Goal: Information Seeking & Learning: Learn about a topic

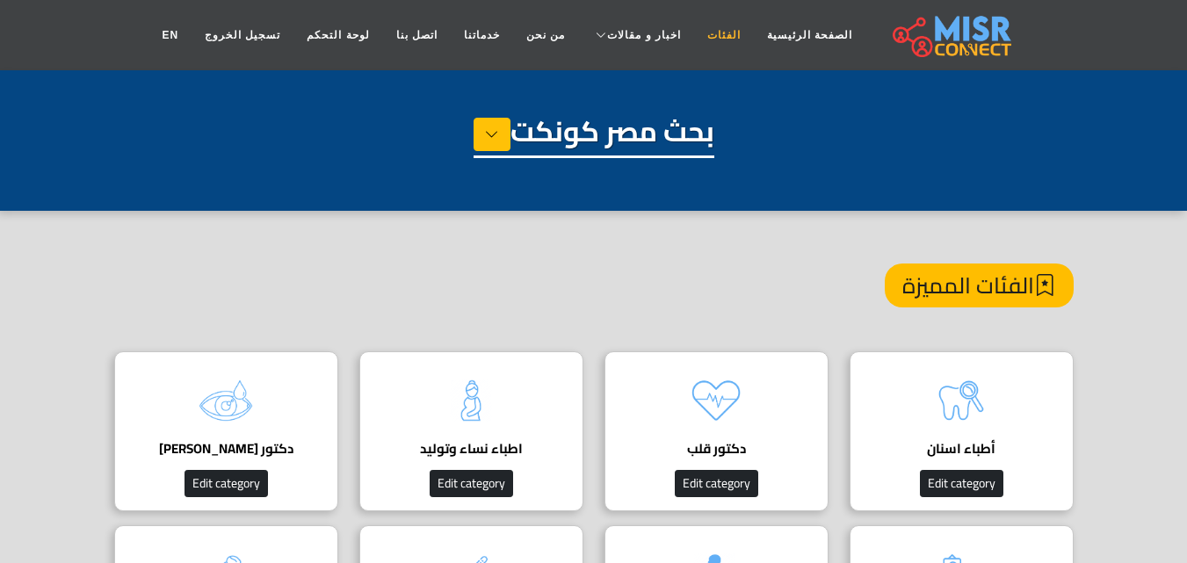
click at [712, 31] on link "الفئات" at bounding box center [724, 34] width 60 height 33
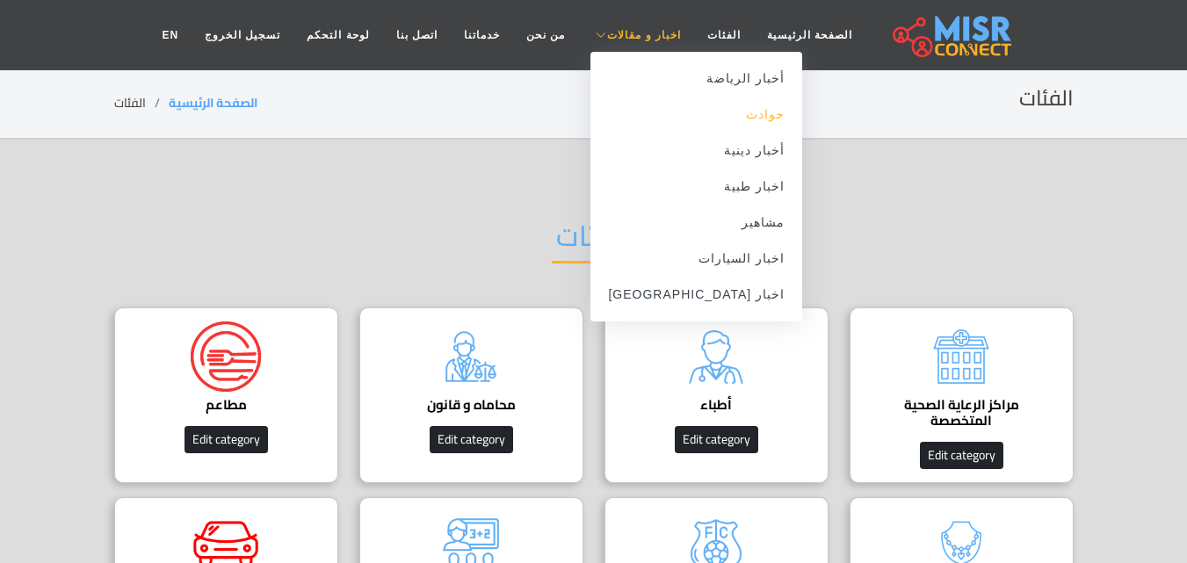
click at [728, 113] on link "حوادث" at bounding box center [697, 115] width 212 height 36
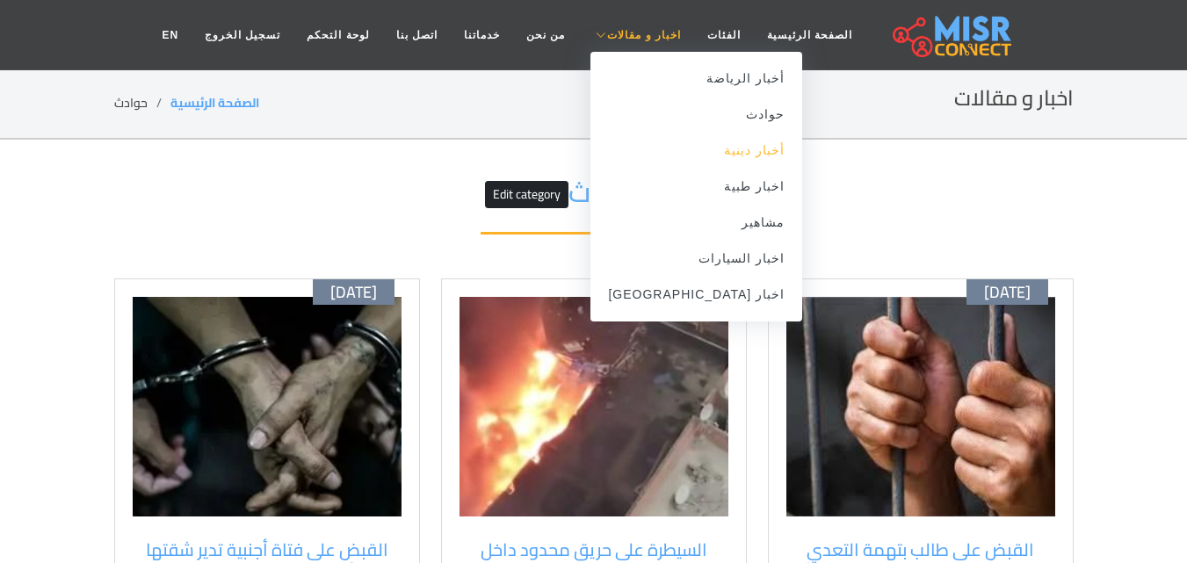
click at [722, 154] on link "أخبار دينية" at bounding box center [697, 151] width 212 height 36
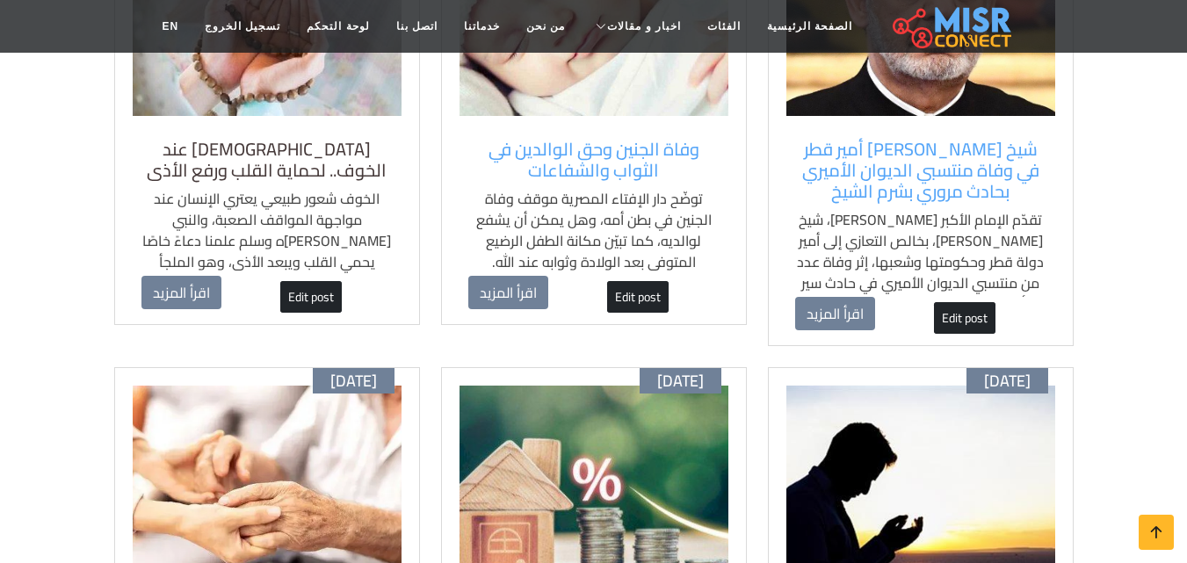
scroll to position [791, 0]
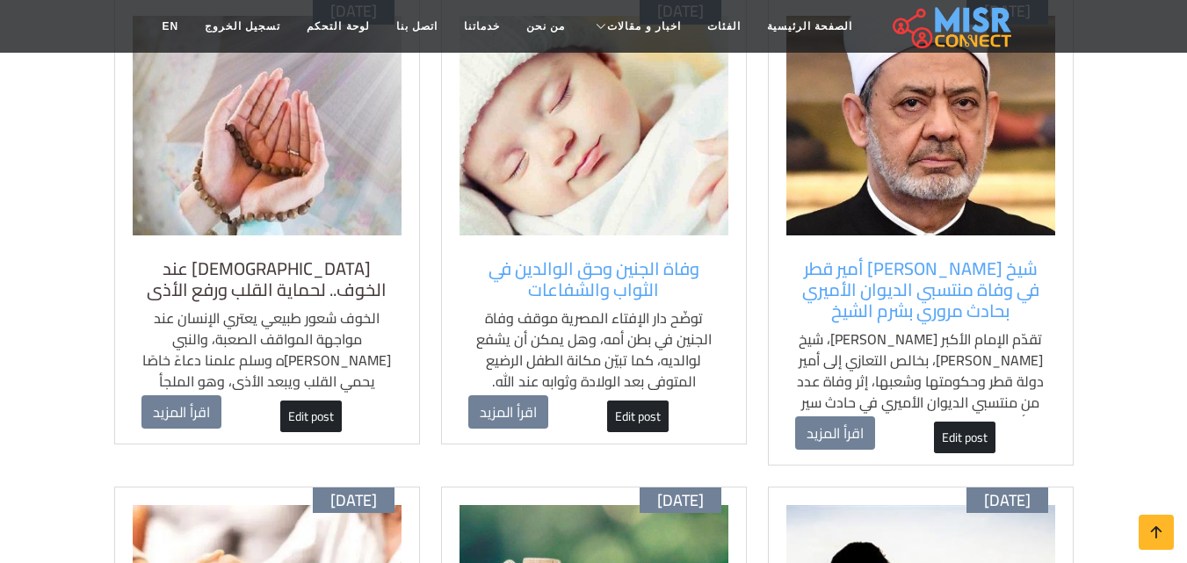
click at [307, 288] on h5 "دعاء النبي عند الخوف.. لحماية القلب ورفع الأذى" at bounding box center [267, 279] width 251 height 42
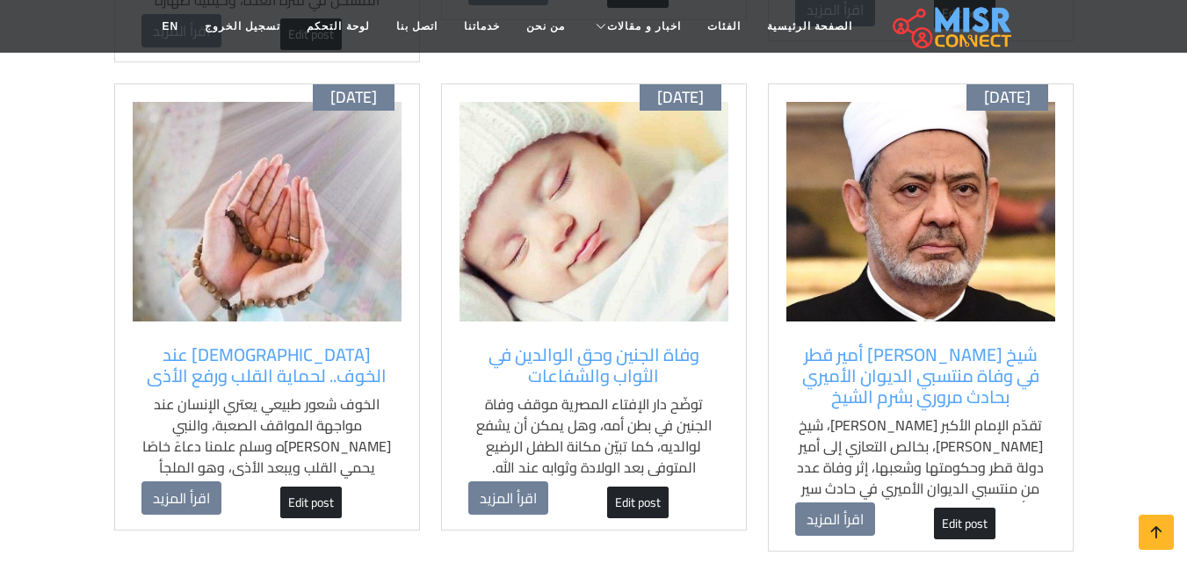
scroll to position [703, 0]
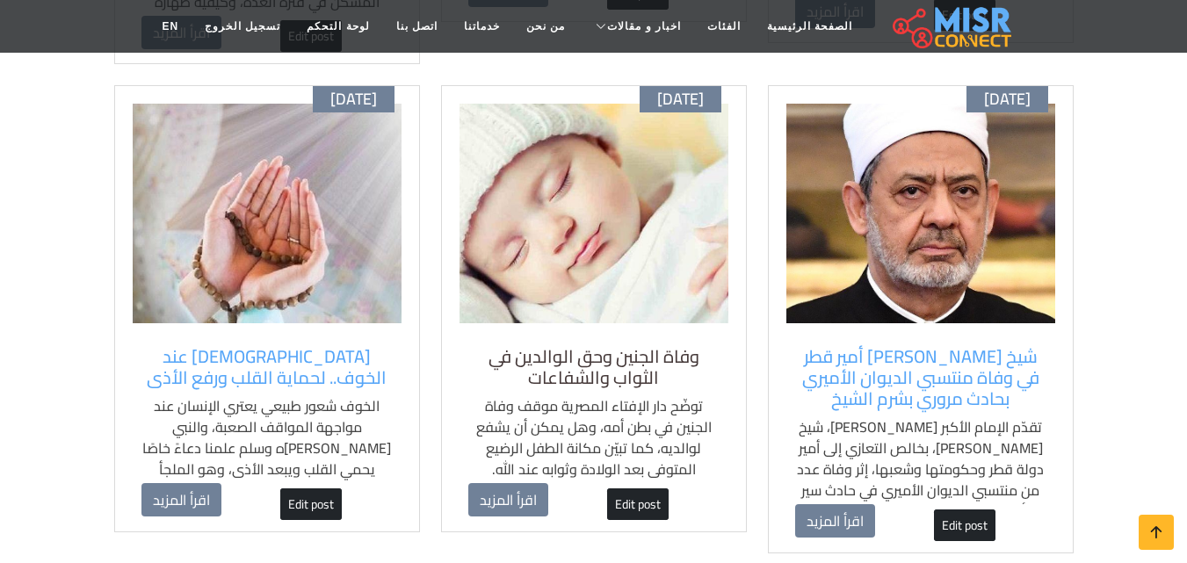
click at [569, 367] on h5 "وفاة الجنين وحق الوالدين في الثواب والشفاعات" at bounding box center [593, 367] width 251 height 42
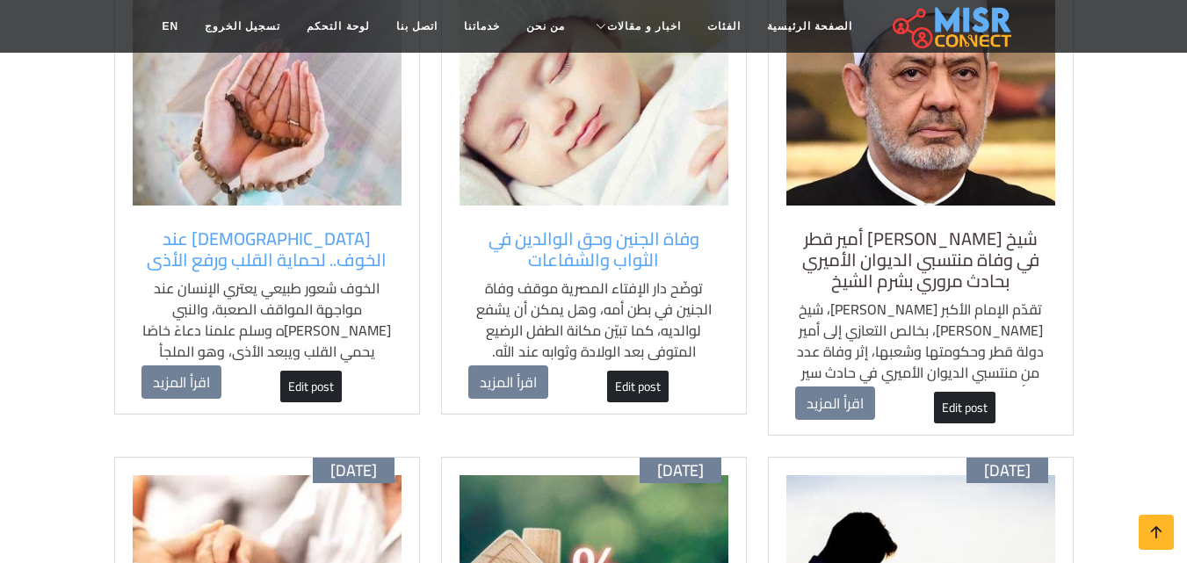
scroll to position [791, 0]
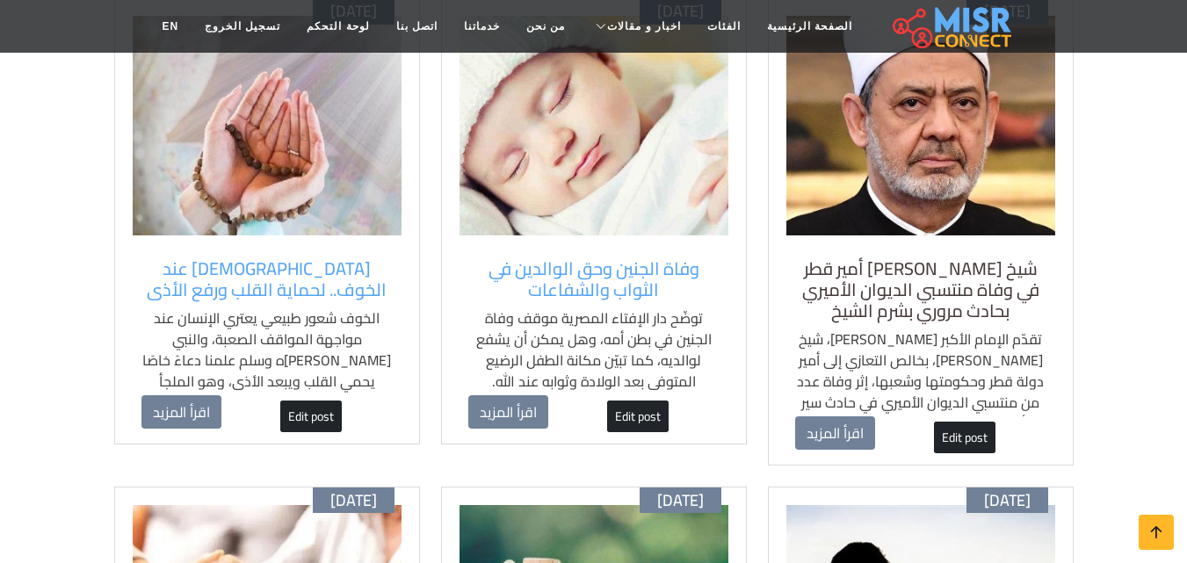
click at [918, 319] on h5 "شيخ [PERSON_NAME] أمير قطر في وفاة منتسبي الديوان الأميري بحادث مروري بشرم الشيخ" at bounding box center [920, 289] width 251 height 63
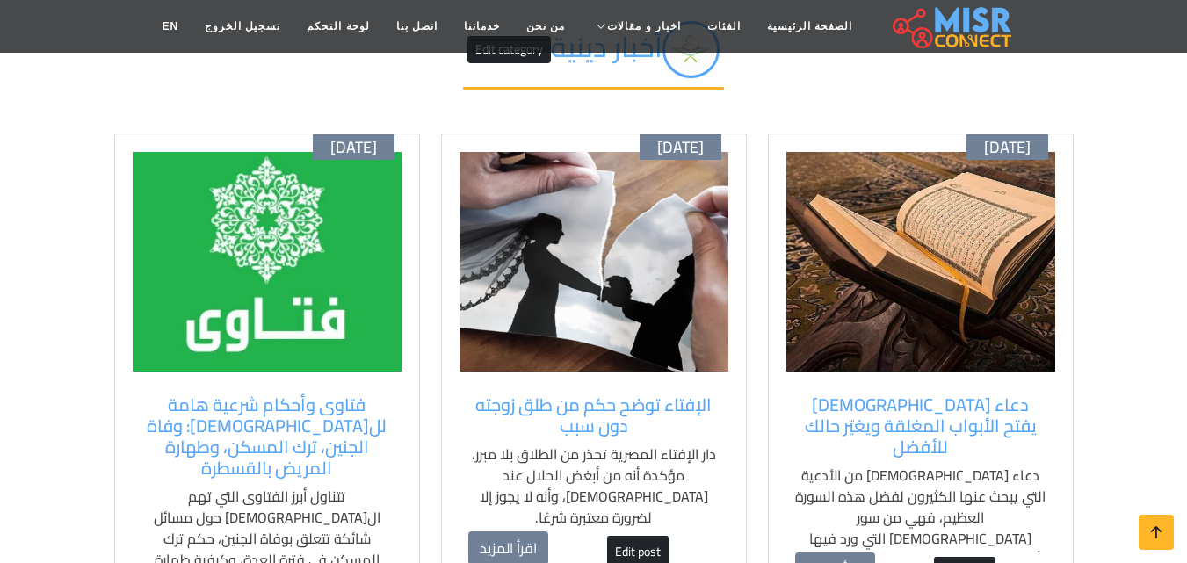
scroll to position [176, 0]
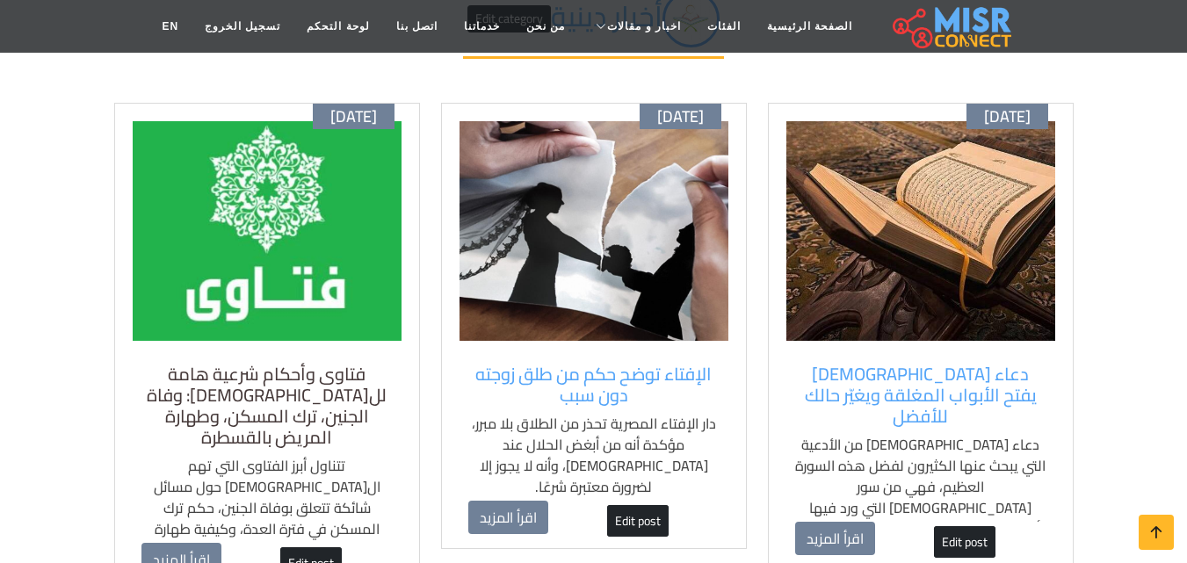
click at [272, 405] on h5 "فتاوى وأحكام شرعية هامة لل[DEMOGRAPHIC_DATA]: وفاة الجنين، ترك المسكن، وطهارة ا…" at bounding box center [267, 406] width 251 height 84
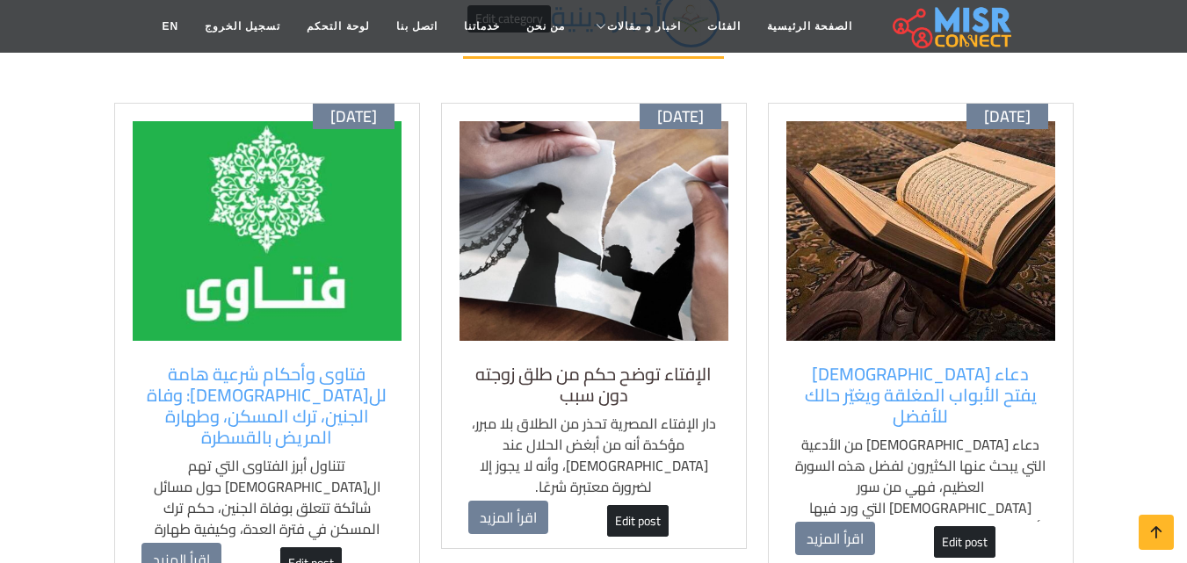
click at [635, 393] on h5 "الإفتاء توضح حكم من طلق زوجته دون سبب" at bounding box center [593, 385] width 251 height 42
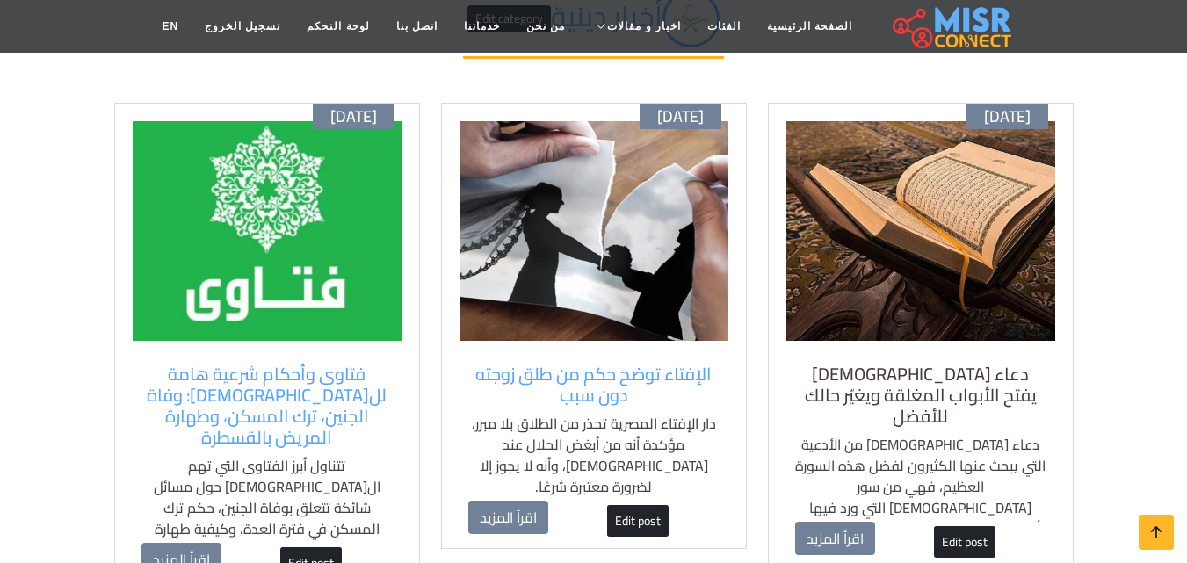
click at [956, 380] on h5 "دعاء [DEMOGRAPHIC_DATA] يفتح الأبواب المغلقة ويغيّر حالك للأفضل" at bounding box center [920, 395] width 251 height 63
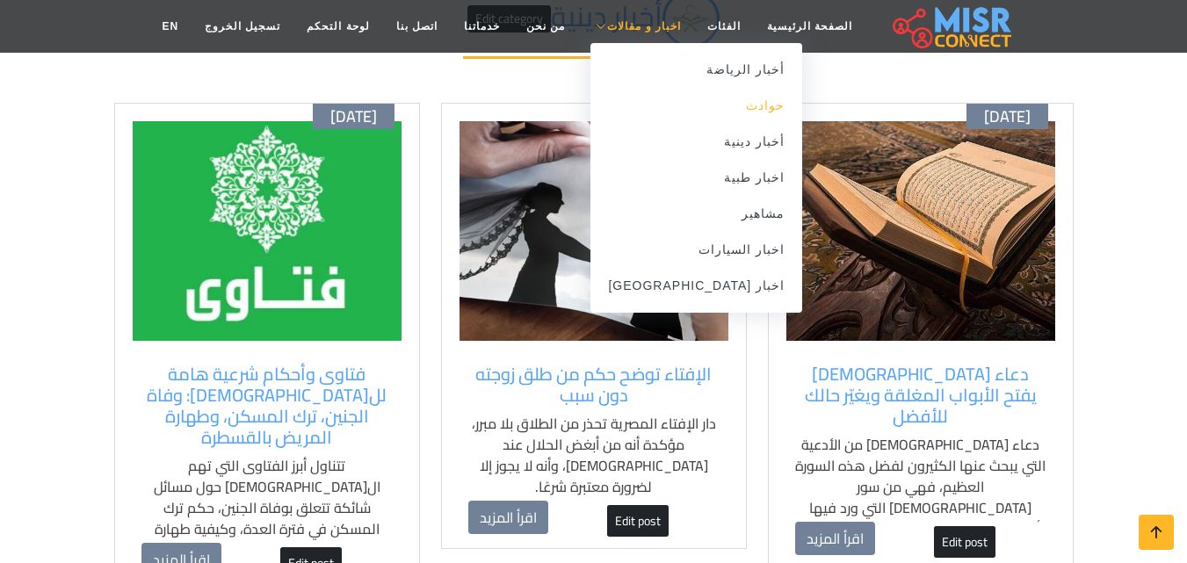
click at [707, 109] on link "حوادث" at bounding box center [697, 106] width 212 height 36
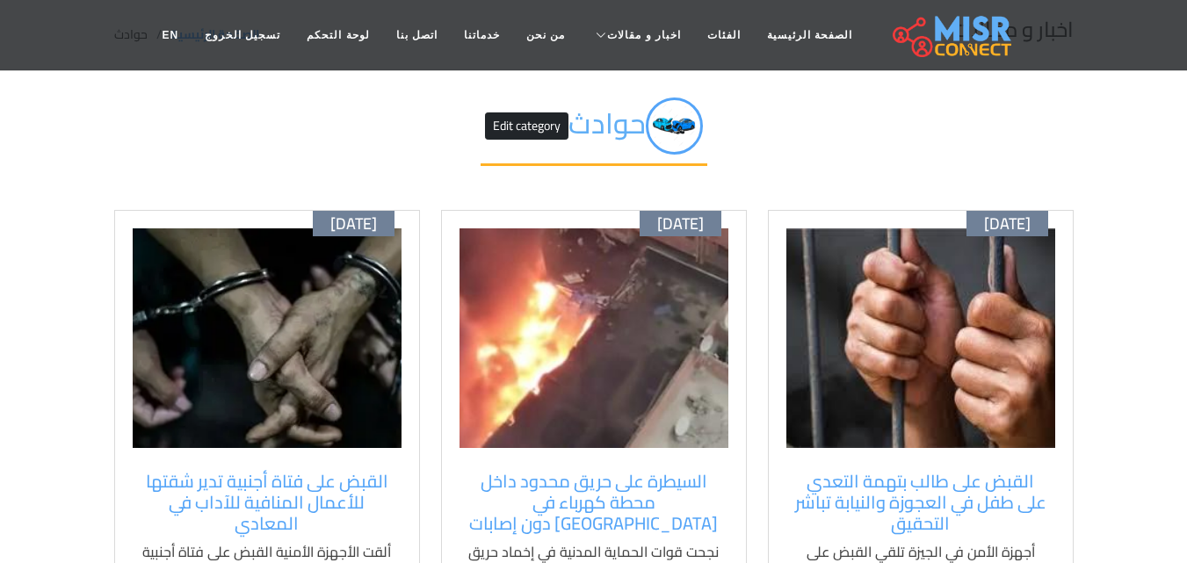
scroll to position [88, 0]
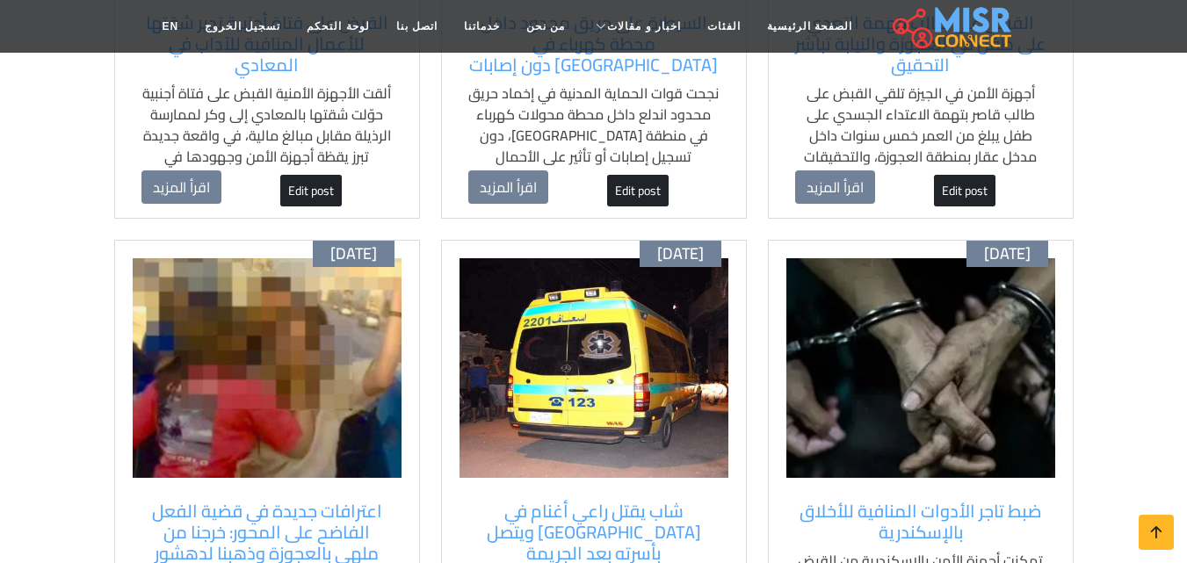
scroll to position [703, 0]
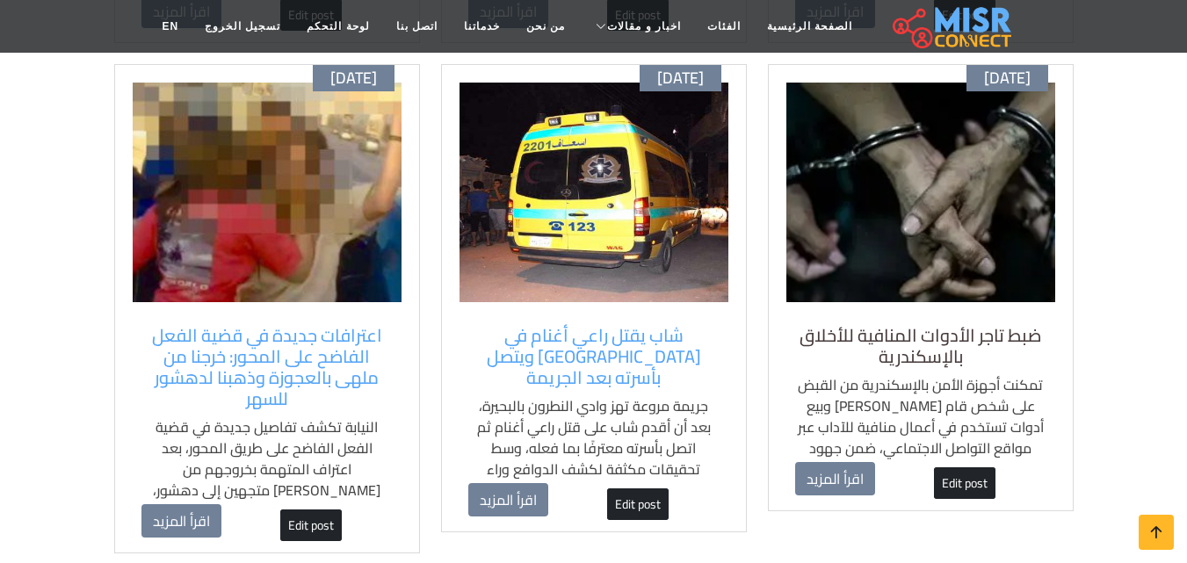
click at [909, 366] on h5 "ضبط تاجر الأدوات المنافية للأخلاق بالإسكندرية" at bounding box center [920, 346] width 251 height 42
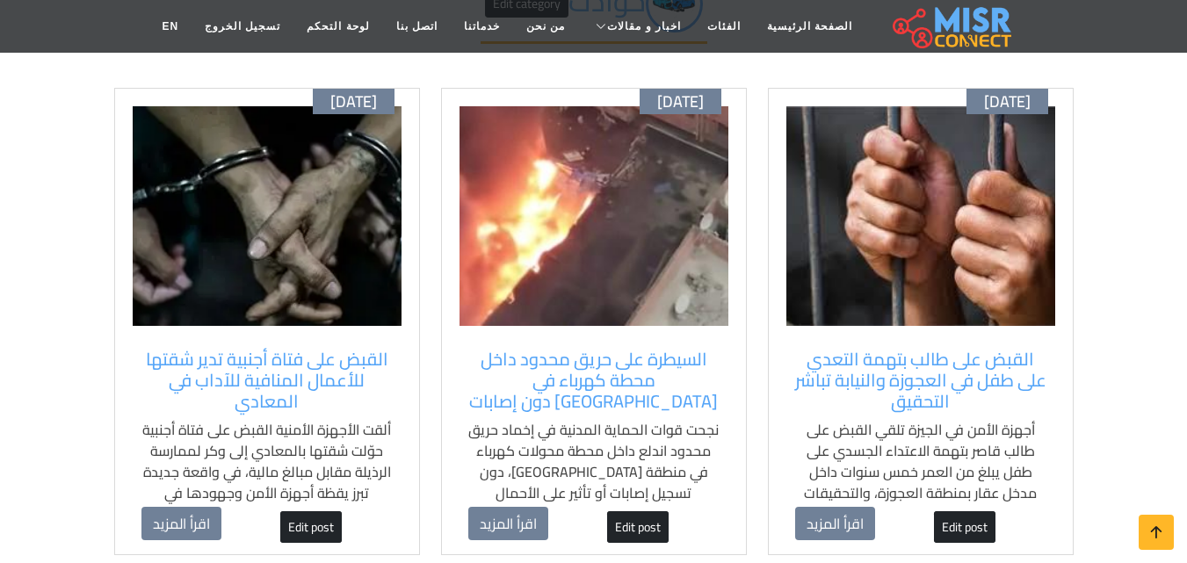
scroll to position [176, 0]
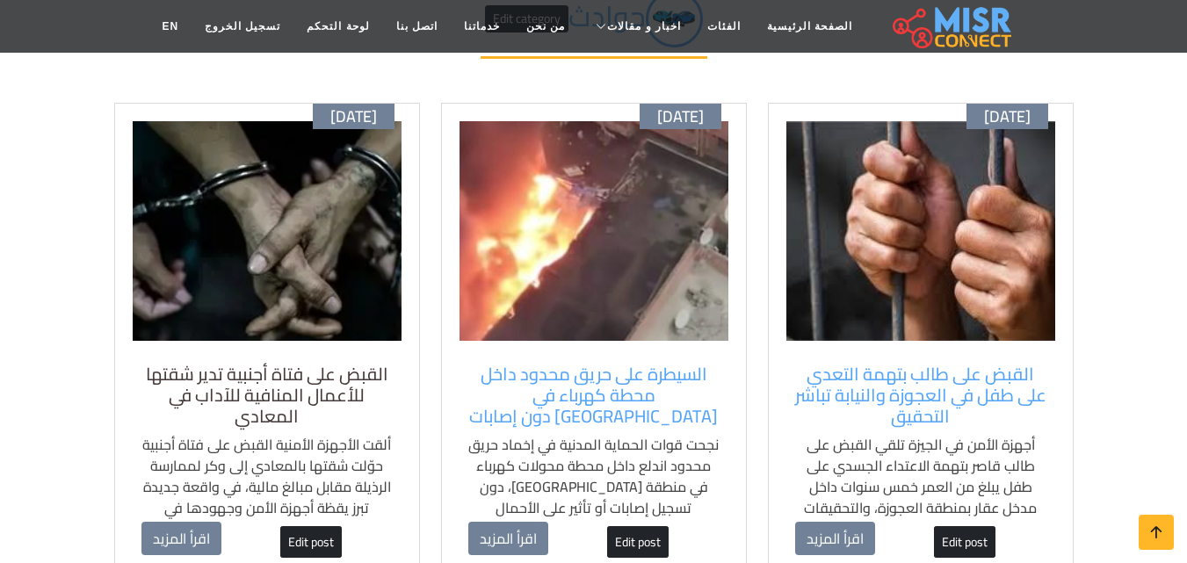
click at [287, 394] on h5 "القبض على فتاة أجنبية تدير شقتها للأعمال المنافية للآداب في المعادي" at bounding box center [267, 395] width 251 height 63
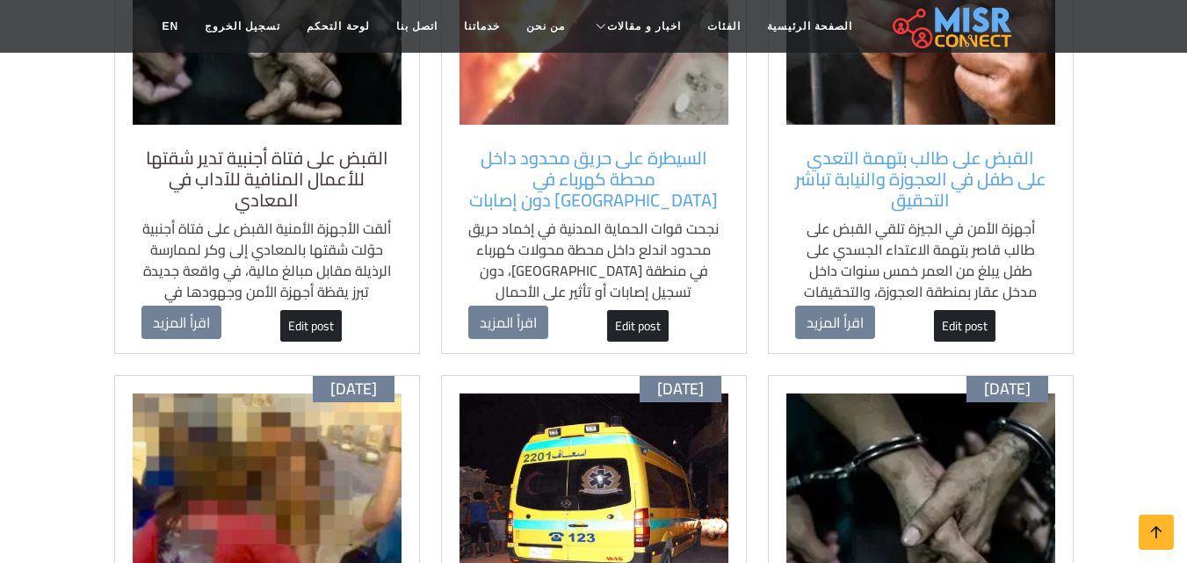
scroll to position [352, 0]
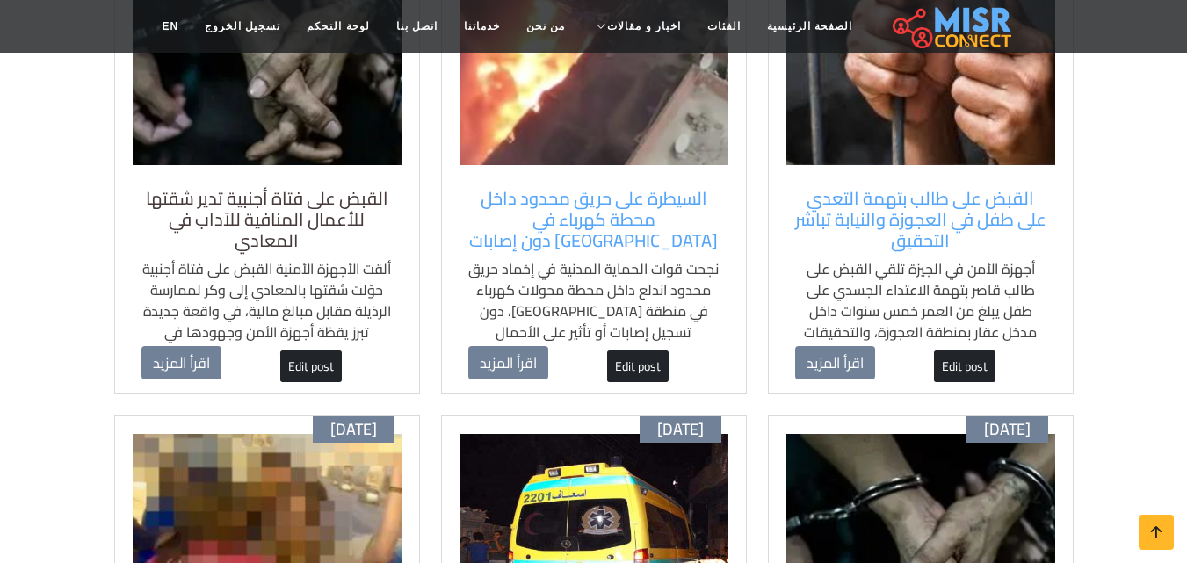
click at [274, 214] on h5 "القبض على فتاة أجنبية تدير شقتها للأعمال المنافية للآداب في المعادي" at bounding box center [267, 219] width 251 height 63
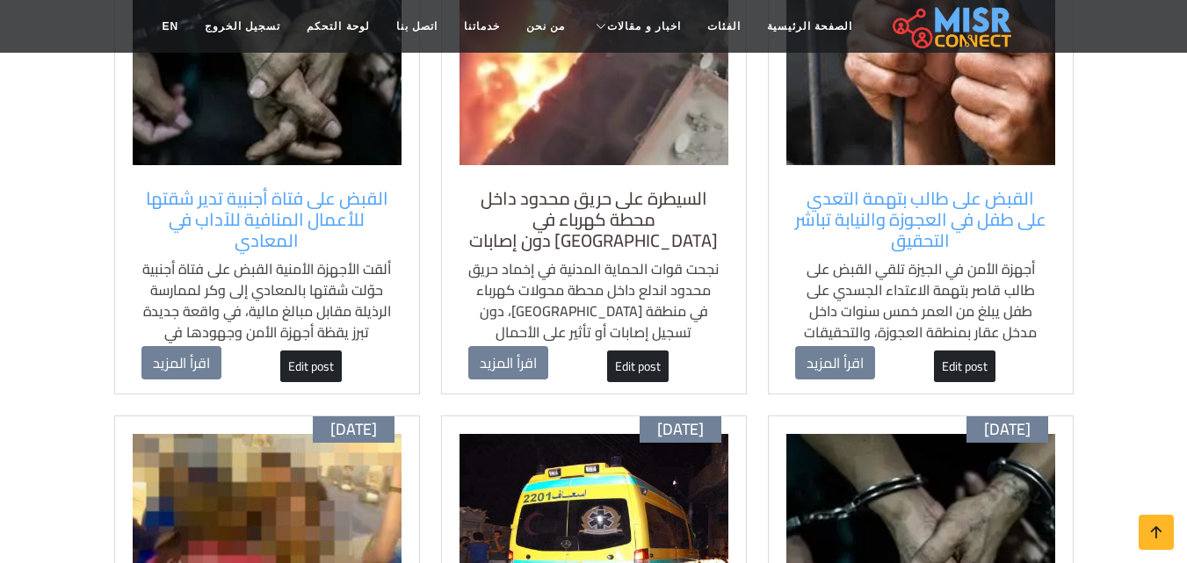
click at [555, 222] on h5 "السيطرة على حريق محدود داخل محطة كهرباء في [GEOGRAPHIC_DATA] دون إصابات" at bounding box center [593, 219] width 251 height 63
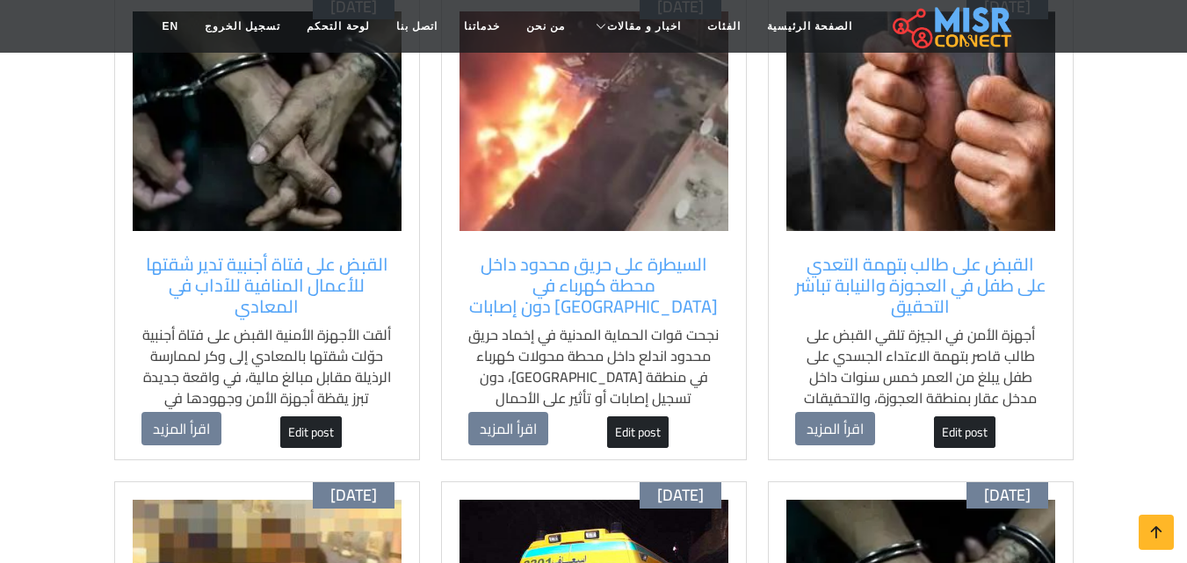
scroll to position [176, 0]
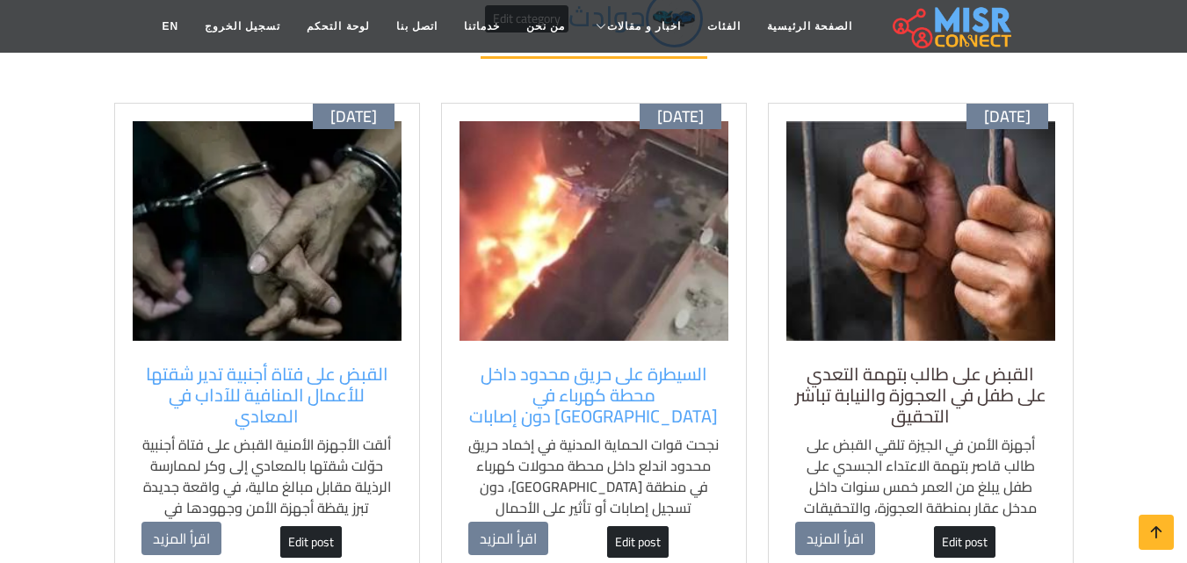
click at [899, 376] on h5 "القبض على طالب بتهمة التعدي على طفل في العجوزة والنيابة تباشر التحقيق" at bounding box center [920, 395] width 251 height 63
click at [894, 395] on h5 "القبض على طالب بتهمة التعدي على طفل في العجوزة والنيابة تباشر التحقيق" at bounding box center [920, 395] width 251 height 63
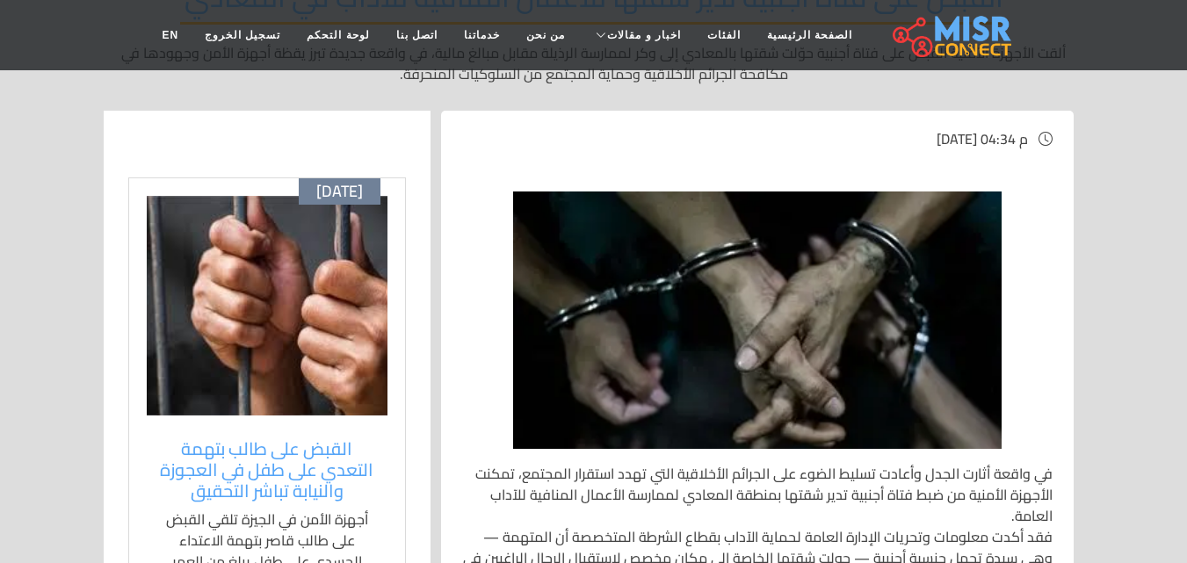
scroll to position [264, 0]
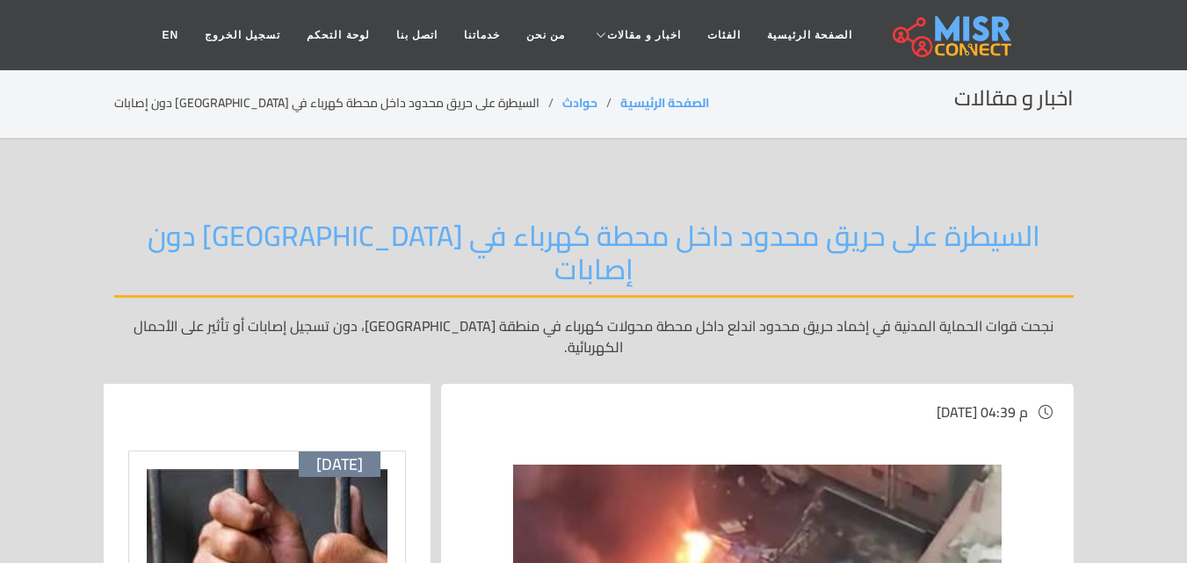
click at [12, 127] on section "اخبار و مقالات الصفحة الرئيسية حوادث السيطرة على حريق محدود داخل محطة كهرباء في…" at bounding box center [593, 104] width 1187 height 71
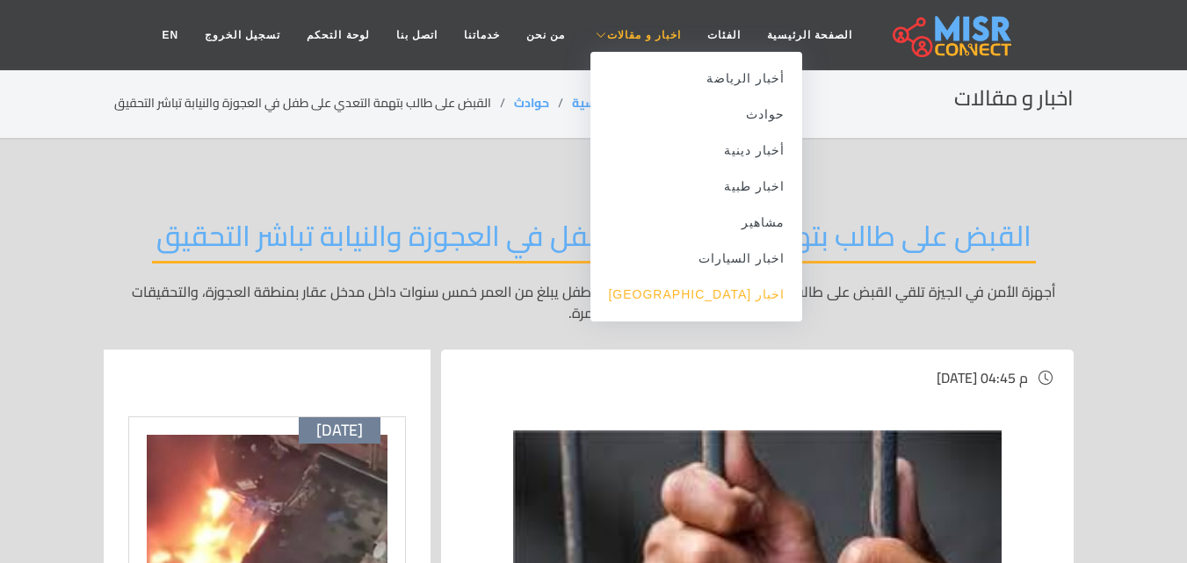
click at [733, 299] on link "اخبار [GEOGRAPHIC_DATA]" at bounding box center [697, 295] width 212 height 36
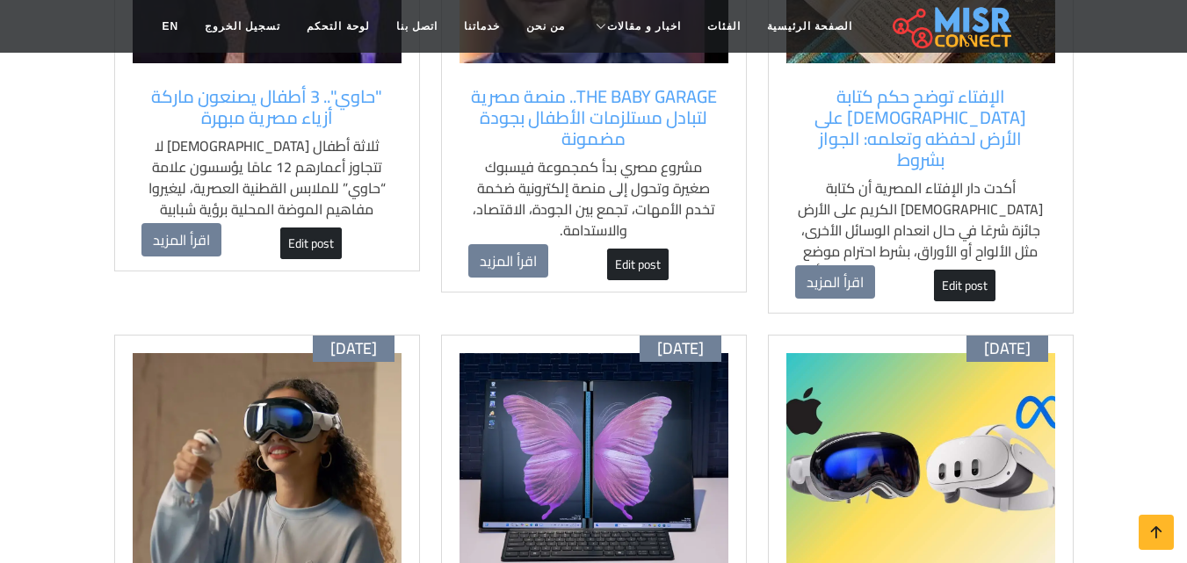
scroll to position [264, 0]
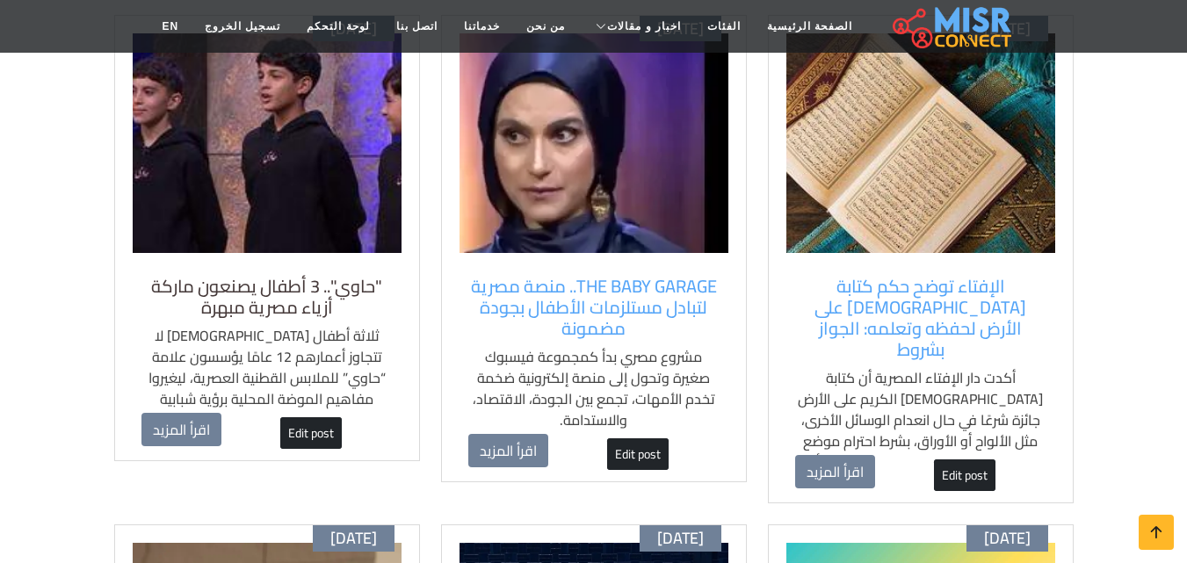
click at [302, 305] on h5 ""حاوي".. 3 أطفال يصنعون ماركة أزياء مصرية مبهرة" at bounding box center [267, 297] width 251 height 42
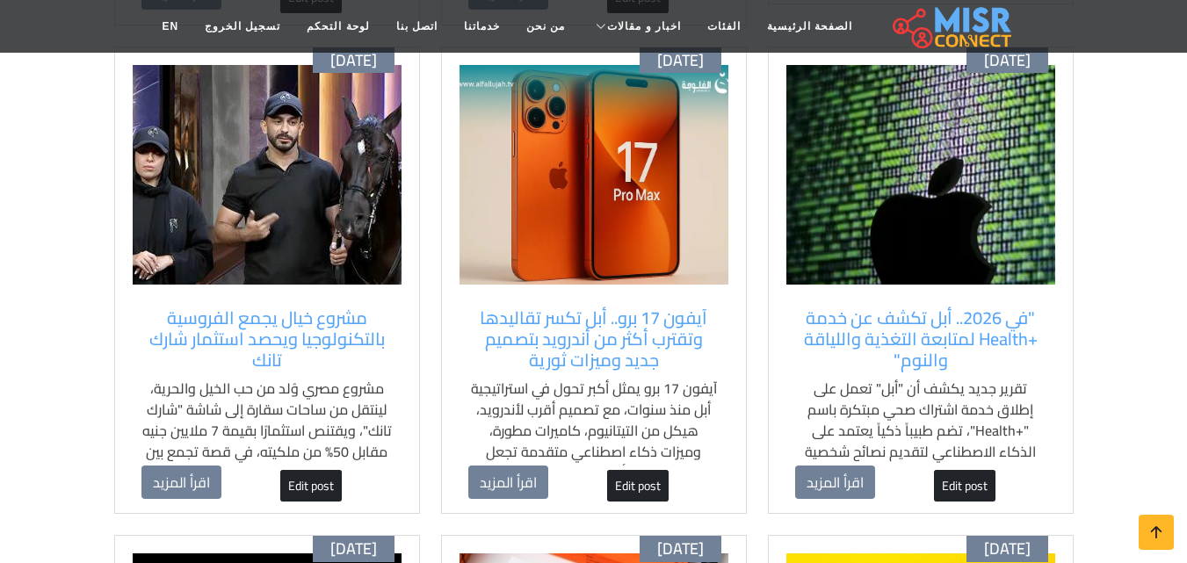
scroll to position [1230, 0]
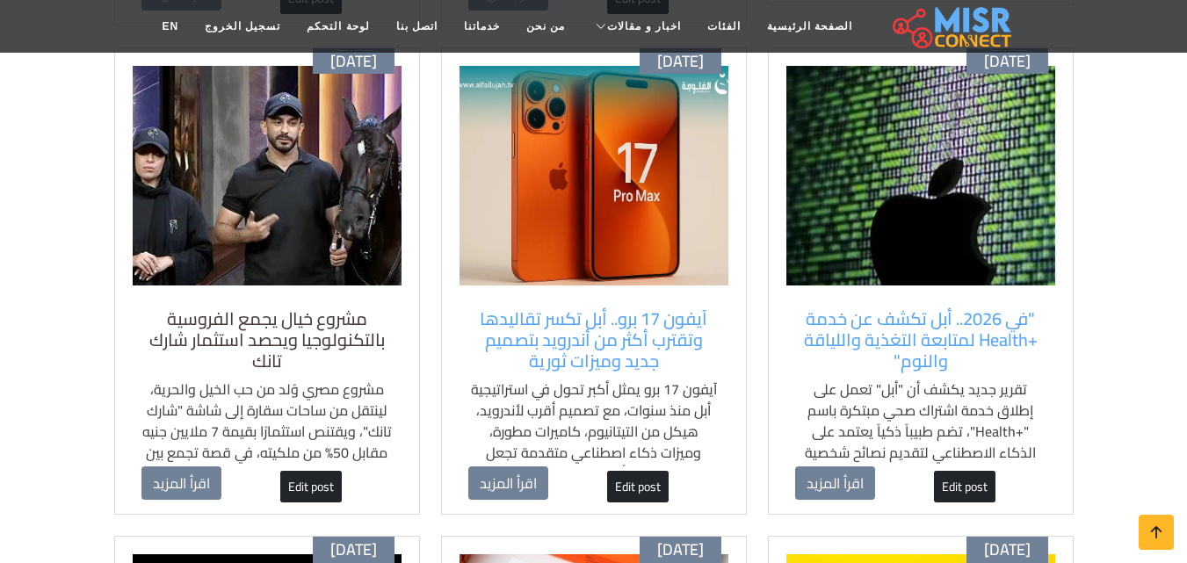
click at [356, 317] on h5 "مشروع خيال يجمع الفروسية بالتكنولوجيا ويحصد استثمار شارك تانك" at bounding box center [267, 339] width 251 height 63
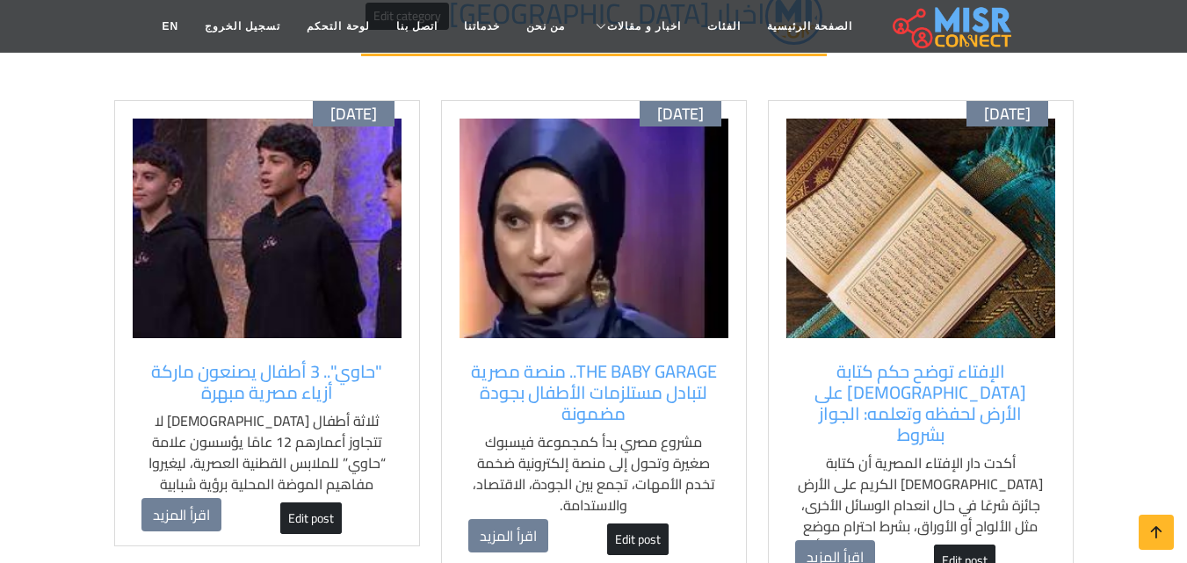
scroll to position [176, 0]
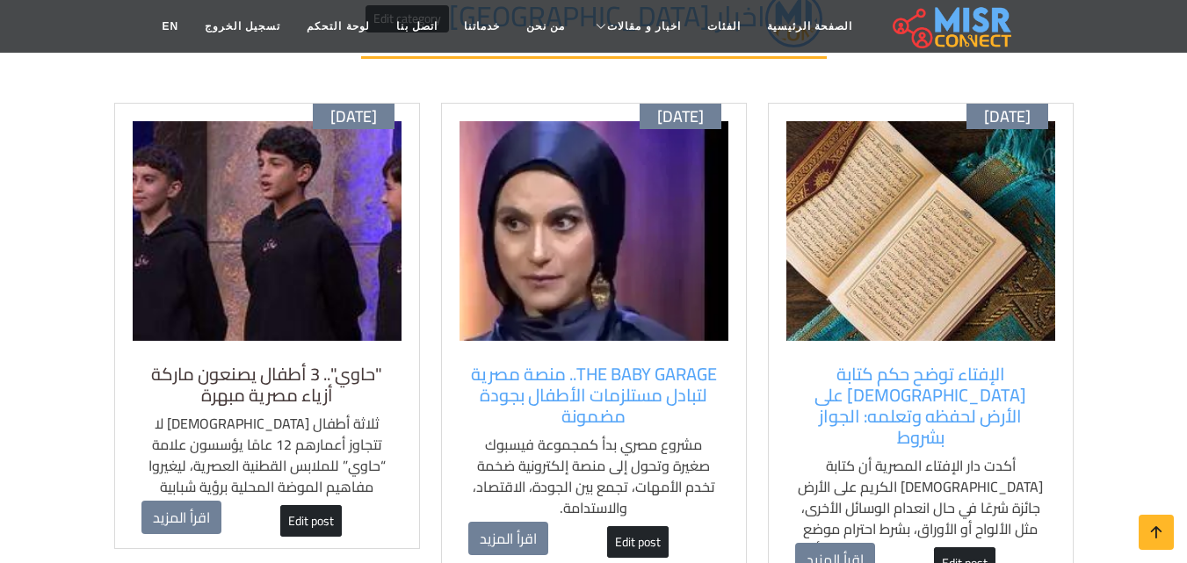
click at [338, 388] on h5 ""حاوي".. 3 أطفال يصنعون ماركة أزياء مصرية مبهرة" at bounding box center [267, 385] width 251 height 42
click at [545, 345] on div "أكتوبر 12 THE BABY GARAGE.. منصة مصرية لتبادل مستلزمات الأطفال بجودة مضمونة مشر…" at bounding box center [594, 337] width 306 height 468
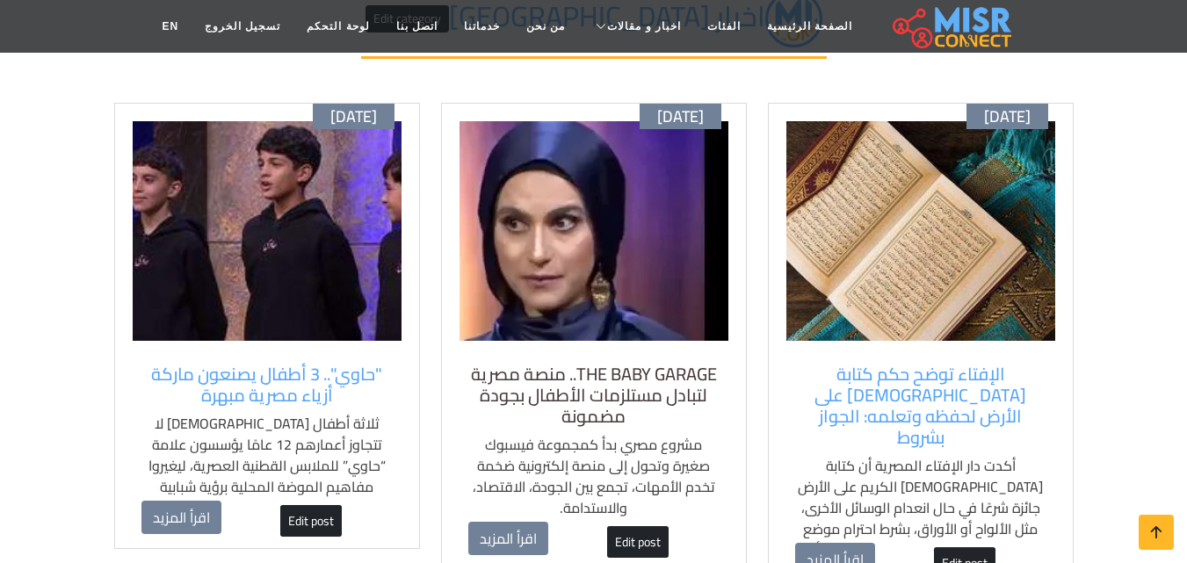
click at [555, 364] on h5 "THE BABY GARAGE.. منصة مصرية لتبادل مستلزمات الأطفال بجودة مضمونة" at bounding box center [593, 395] width 251 height 63
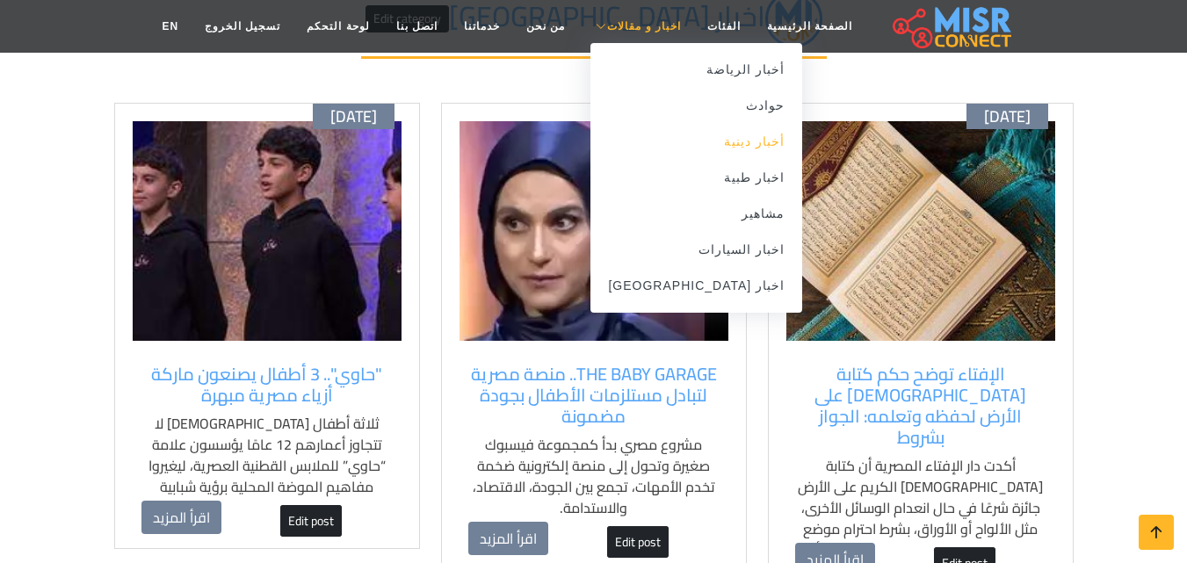
click at [722, 142] on link "أخبار دينية" at bounding box center [697, 142] width 212 height 36
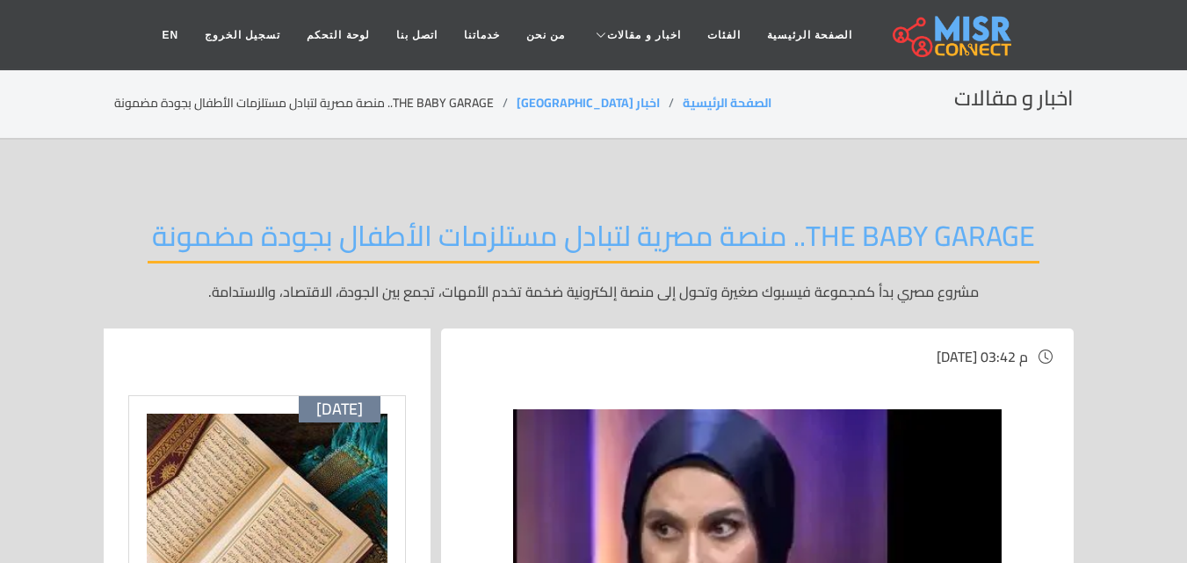
click at [488, 246] on h2 "THE BABY GARAGE.. منصة مصرية لتبادل مستلزمات الأطفال بجودة مضمونة" at bounding box center [594, 241] width 892 height 45
drag, startPoint x: 18, startPoint y: 117, endPoint x: 20, endPoint y: 92, distance: 24.7
click at [19, 118] on section "اخبار و مقالات الصفحة الرئيسية اخبار مصر THE BABY GARAGE.. منصة مصرية لتبادل مس…" at bounding box center [593, 104] width 1187 height 71
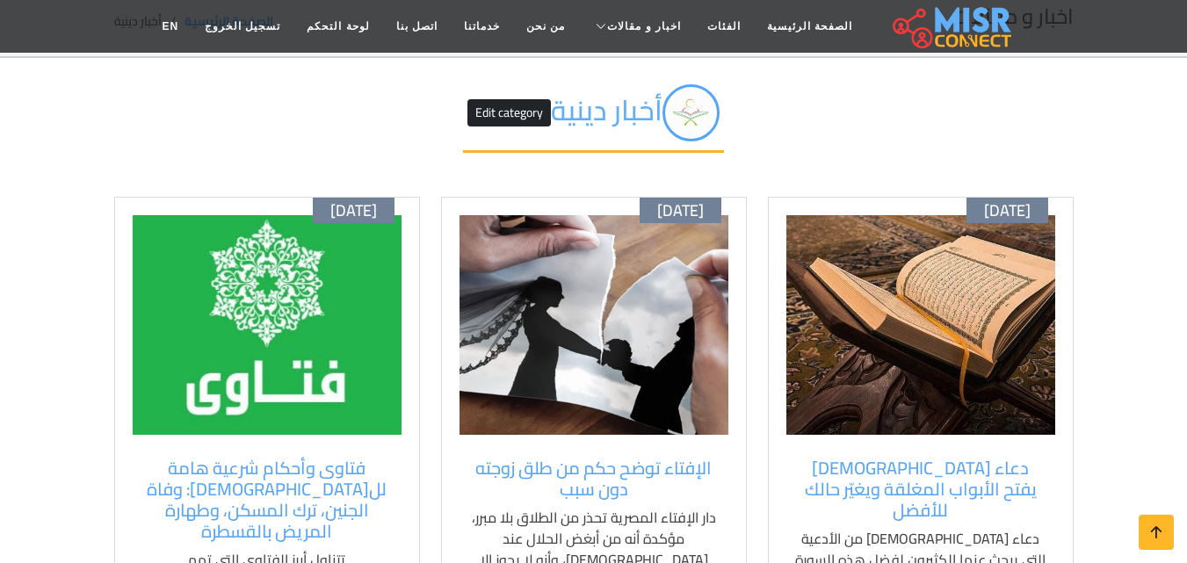
scroll to position [176, 0]
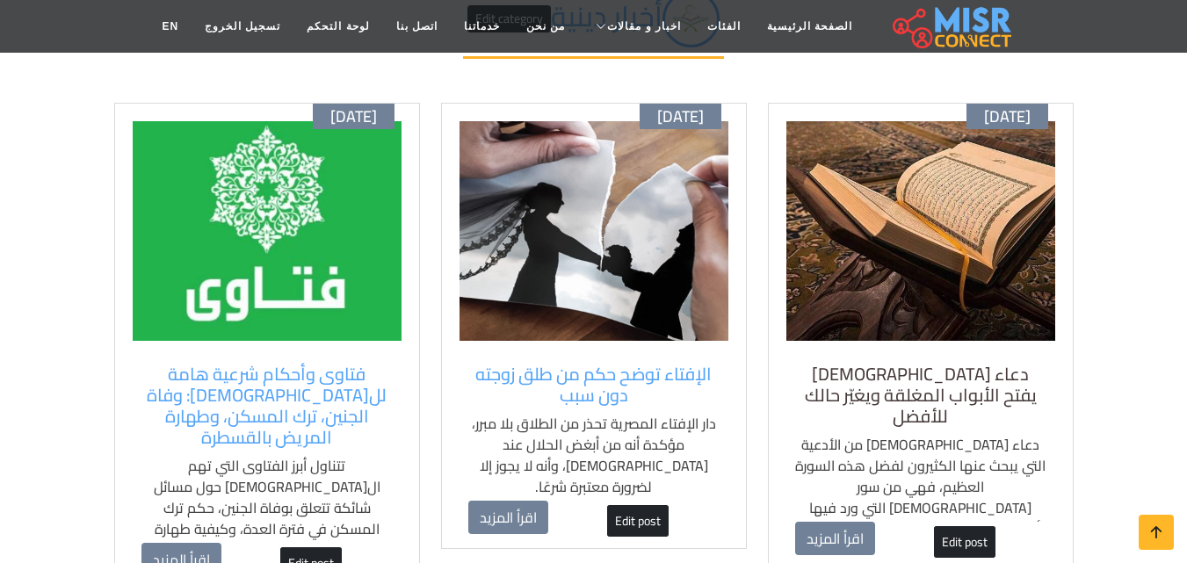
click at [879, 382] on h5 "دعاء [DEMOGRAPHIC_DATA] يفتح الأبواب المغلقة ويغيّر حالك للأفضل" at bounding box center [920, 395] width 251 height 63
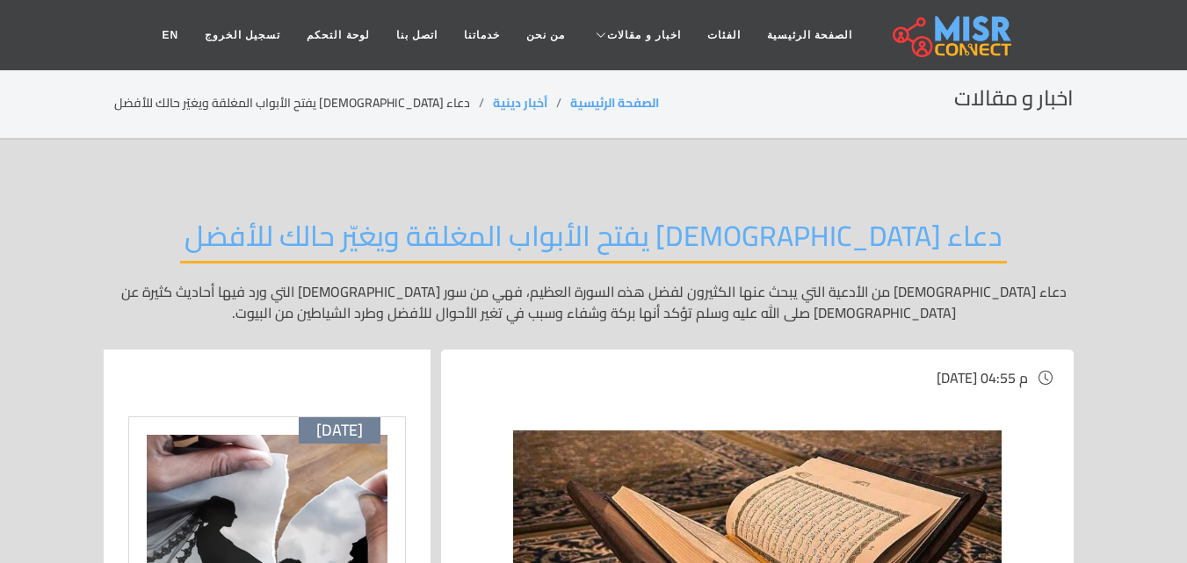
click at [123, 214] on div "دعاء [DEMOGRAPHIC_DATA] يفتح الأبواب المغلقة ويغيّر حالك للأفضل دعاء [DEMOGRAPH…" at bounding box center [594, 270] width 960 height 157
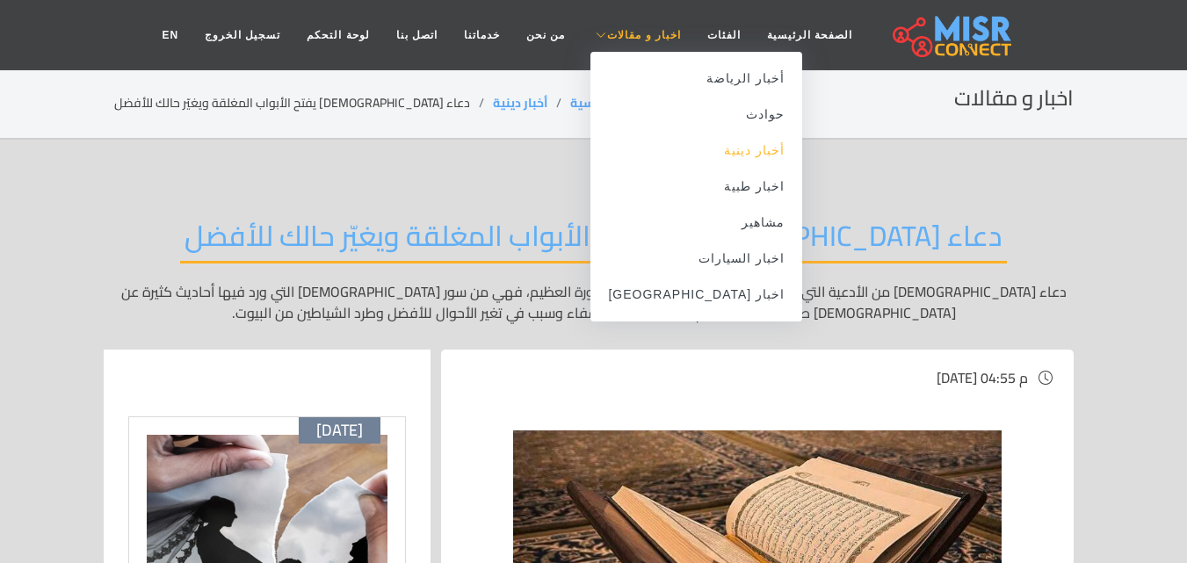
click at [728, 145] on link "أخبار دينية" at bounding box center [697, 151] width 212 height 36
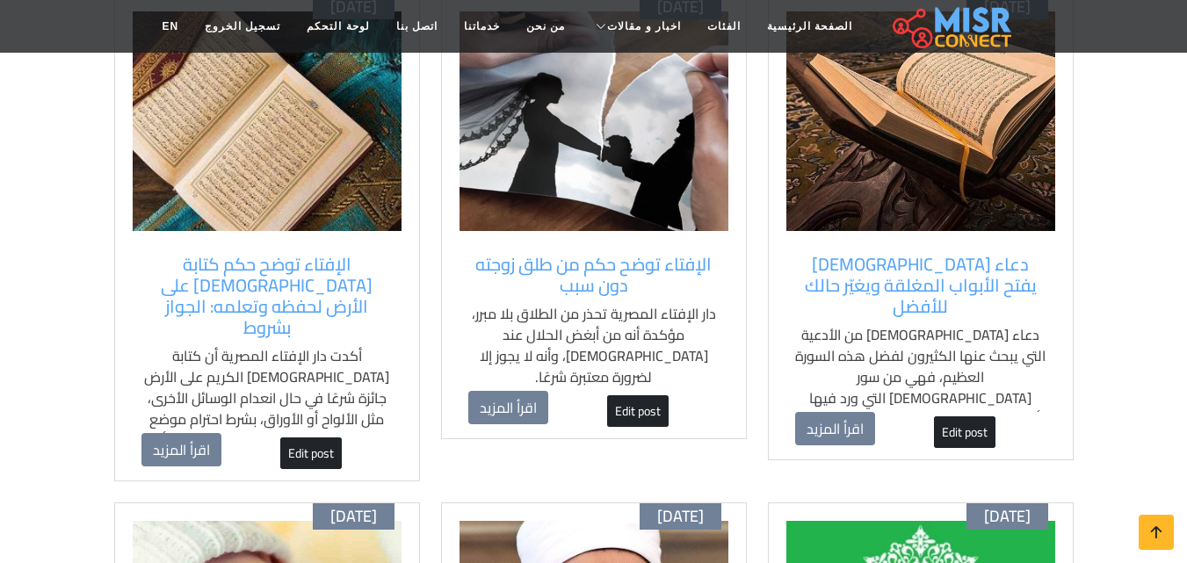
scroll to position [176, 0]
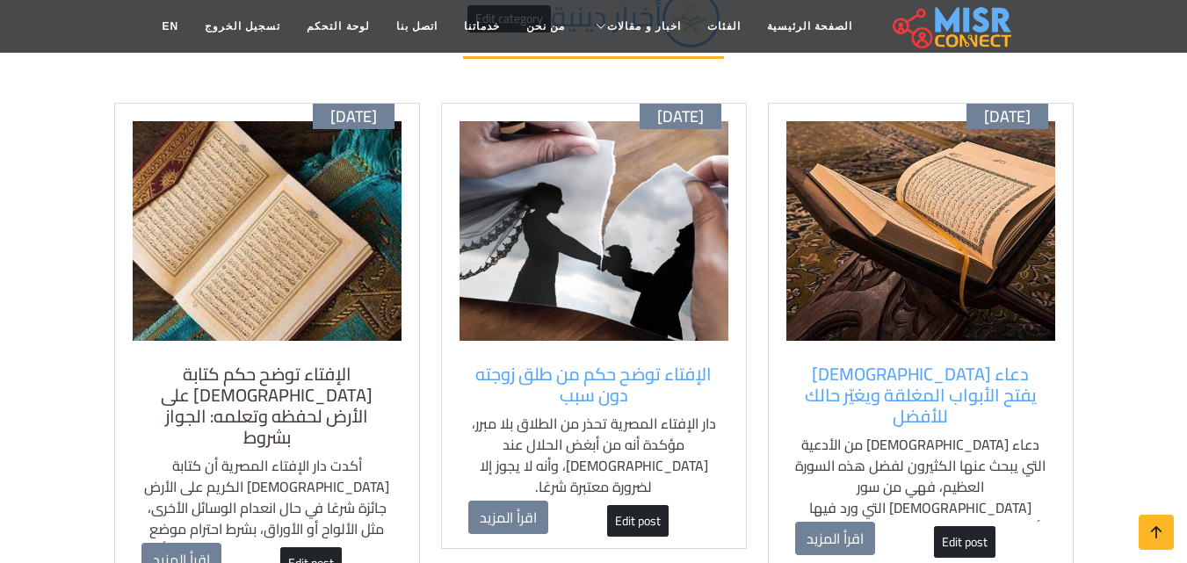
click at [319, 374] on h5 "الإفتاء توضح حكم كتابة [DEMOGRAPHIC_DATA] على الأرض لحفظه وتعلمه: الجواز بشروط" at bounding box center [267, 406] width 251 height 84
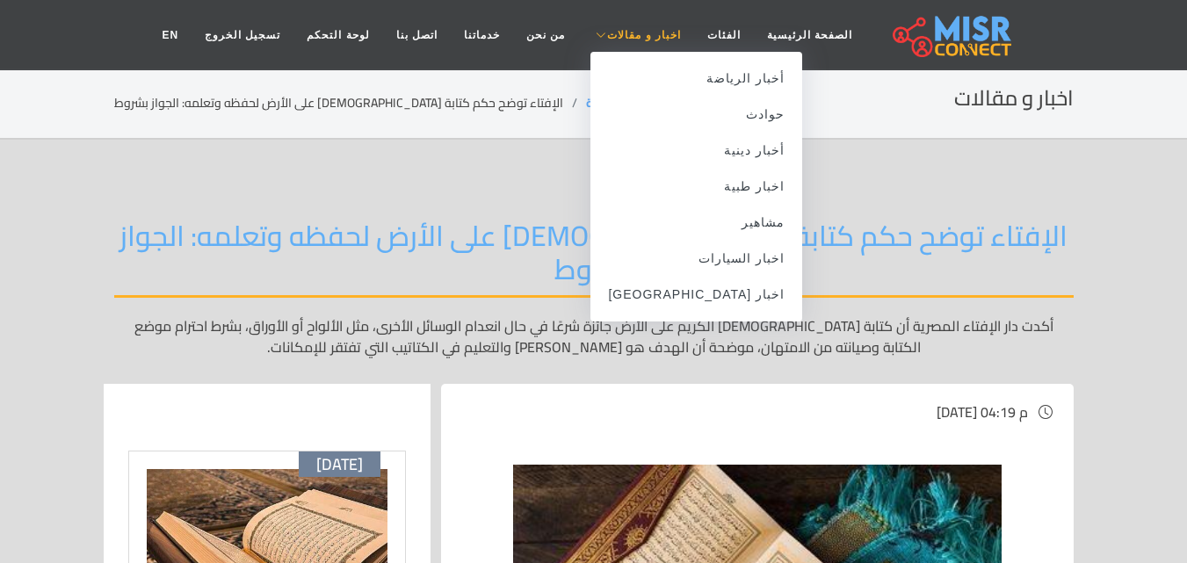
click at [642, 43] on link "اخبار و مقالات" at bounding box center [636, 34] width 116 height 33
click at [716, 105] on link "حوادث" at bounding box center [697, 115] width 212 height 36
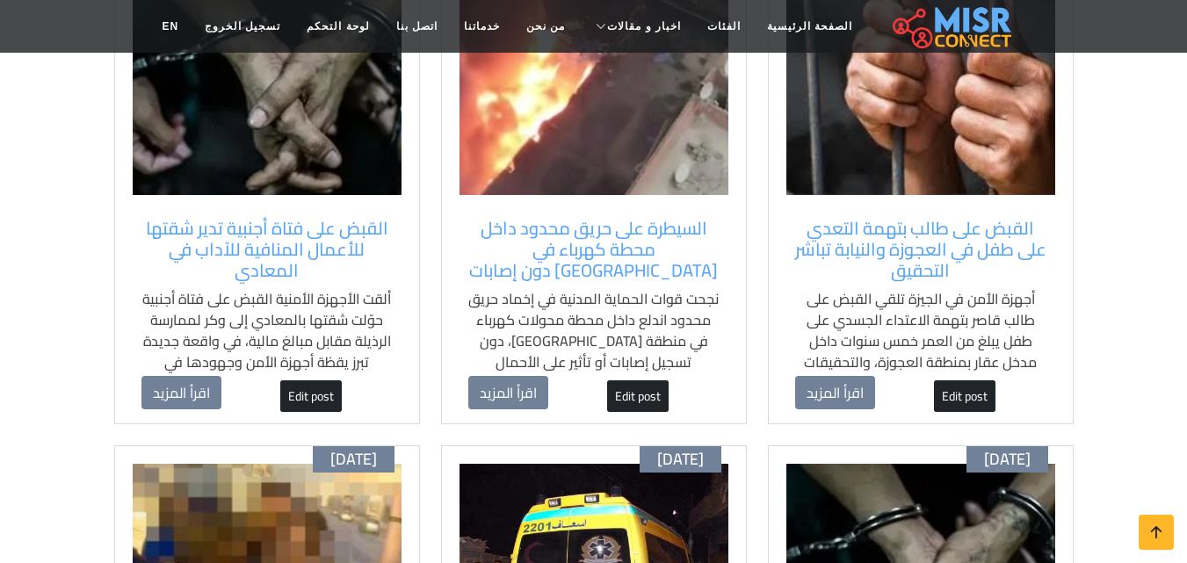
scroll to position [264, 0]
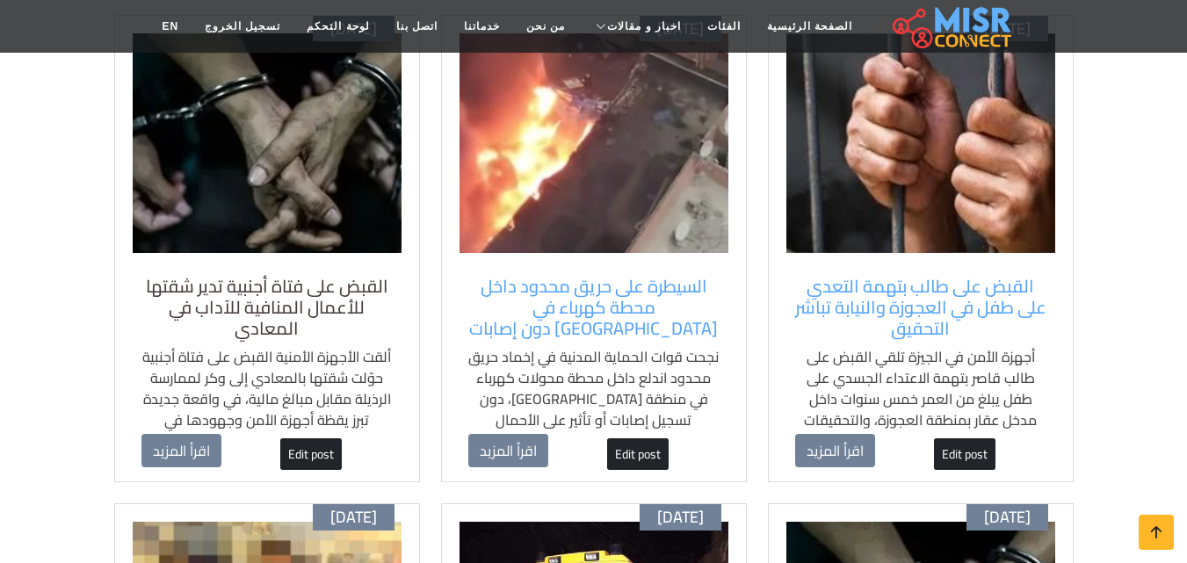
click at [308, 295] on h5 "القبض على فتاة أجنبية تدير شقتها للأعمال المنافية للآداب في المعادي" at bounding box center [267, 307] width 251 height 63
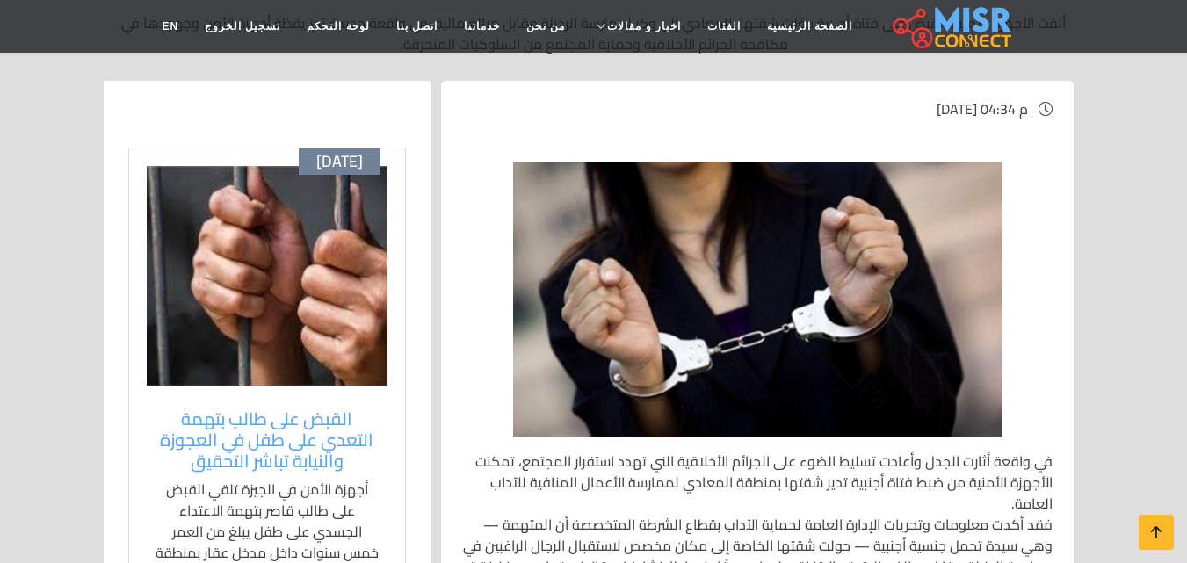
scroll to position [615, 0]
